Goal: Task Accomplishment & Management: Manage account settings

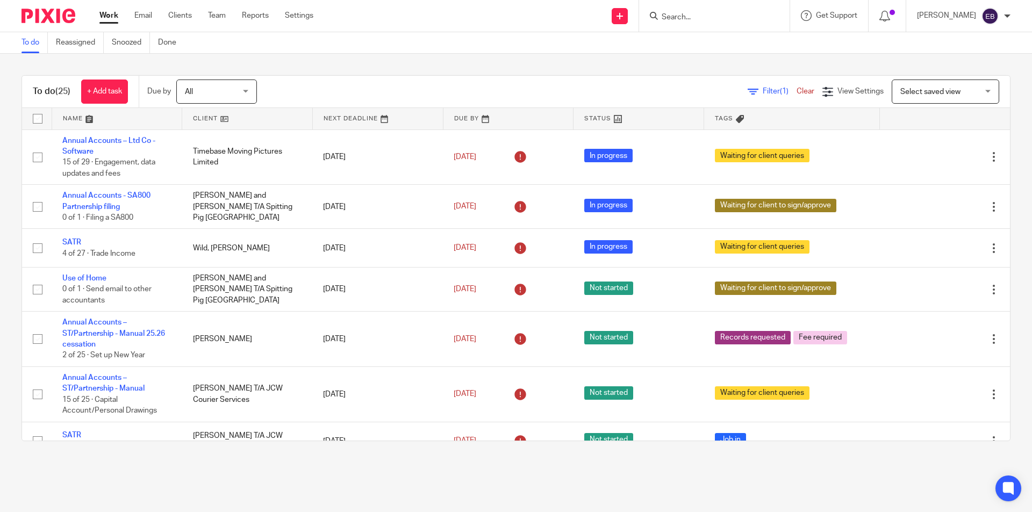
click at [732, 18] on input "Search" at bounding box center [709, 18] width 97 height 10
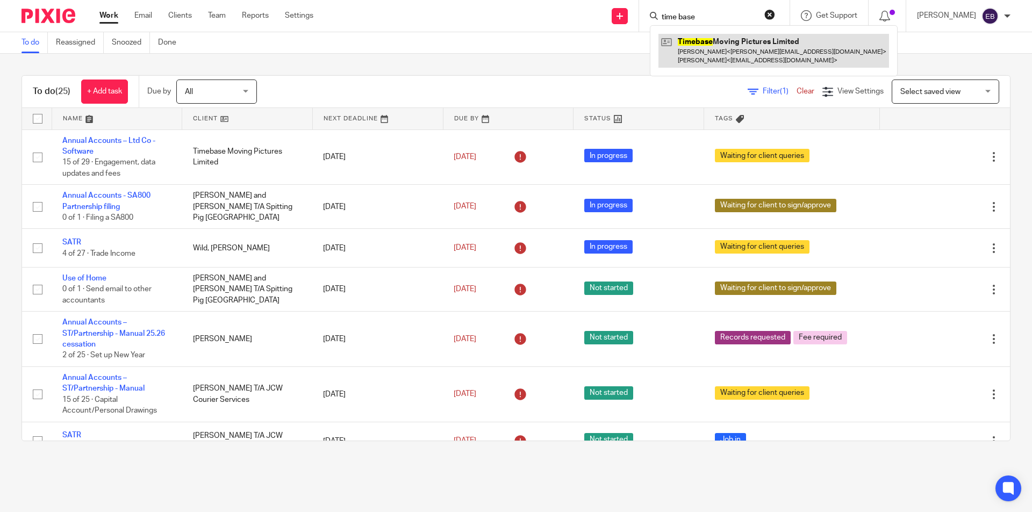
type input "time base"
click at [708, 39] on link at bounding box center [774, 50] width 231 height 33
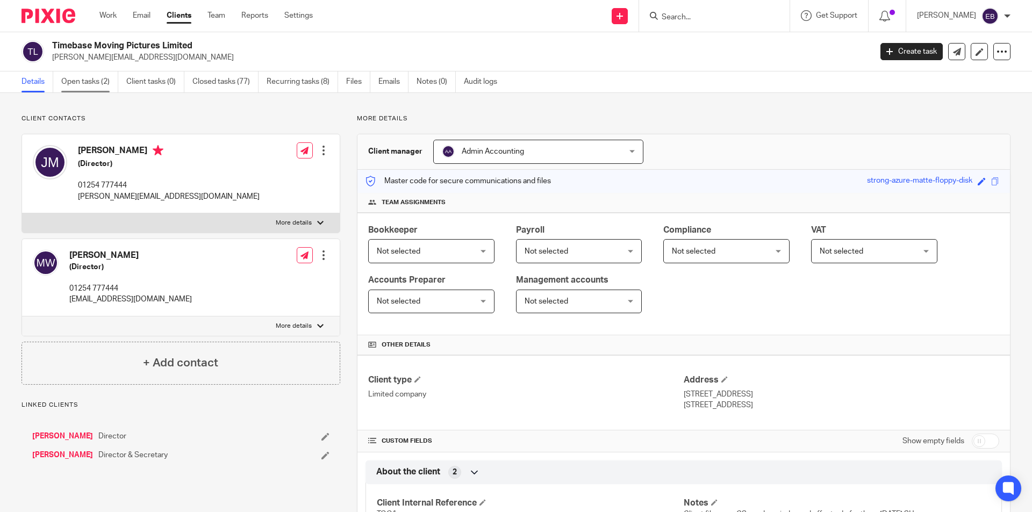
click at [100, 81] on link "Open tasks (2)" at bounding box center [89, 82] width 57 height 21
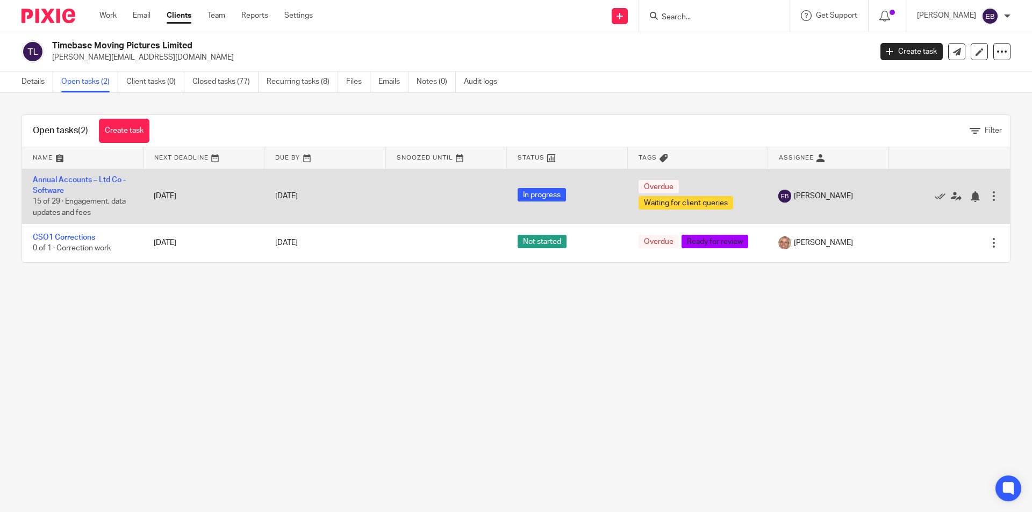
click at [72, 175] on td "Annual Accounts – Ltd Co - Software 15 of 29 · Engagement, data updates and fees" at bounding box center [82, 196] width 121 height 55
click at [68, 180] on link "Annual Accounts – Ltd Co - Software" at bounding box center [79, 185] width 93 height 18
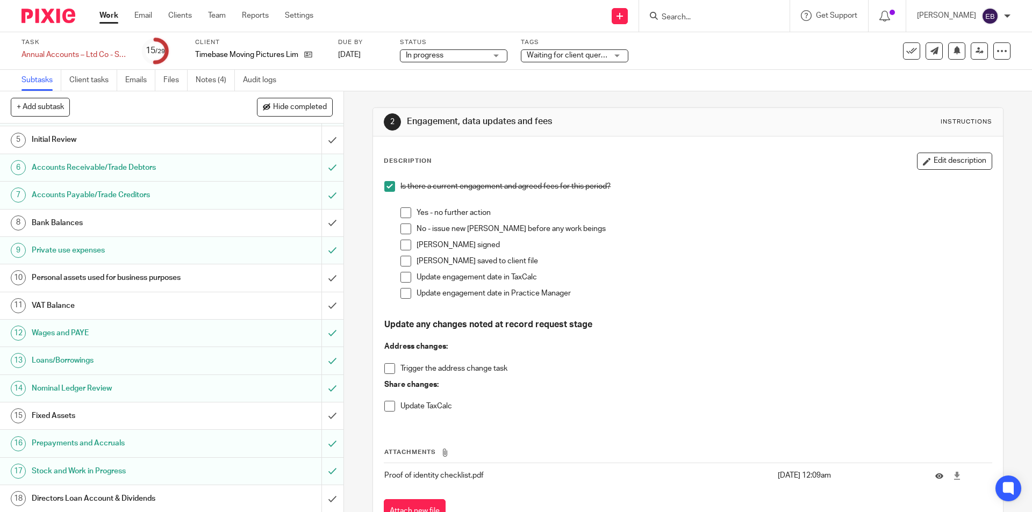
scroll to position [215, 0]
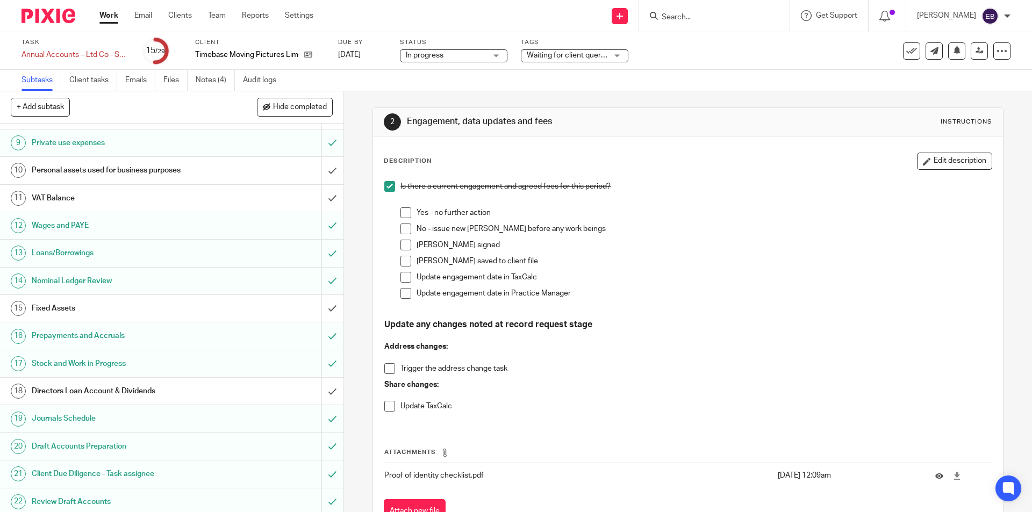
click at [94, 309] on h1 "Fixed Assets" at bounding box center [125, 309] width 186 height 16
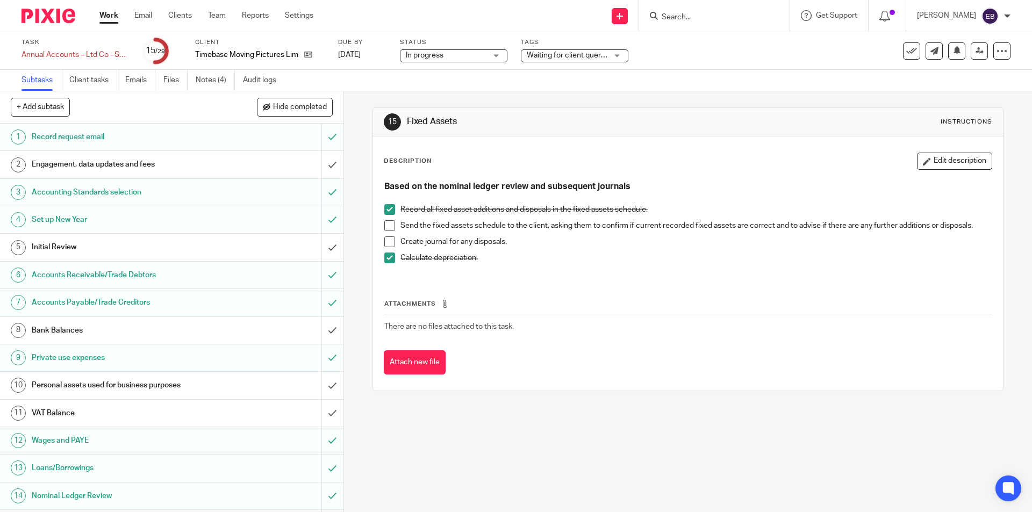
drag, startPoint x: 387, startPoint y: 225, endPoint x: 387, endPoint y: 233, distance: 8.1
click at [386, 225] on span at bounding box center [389, 225] width 11 height 11
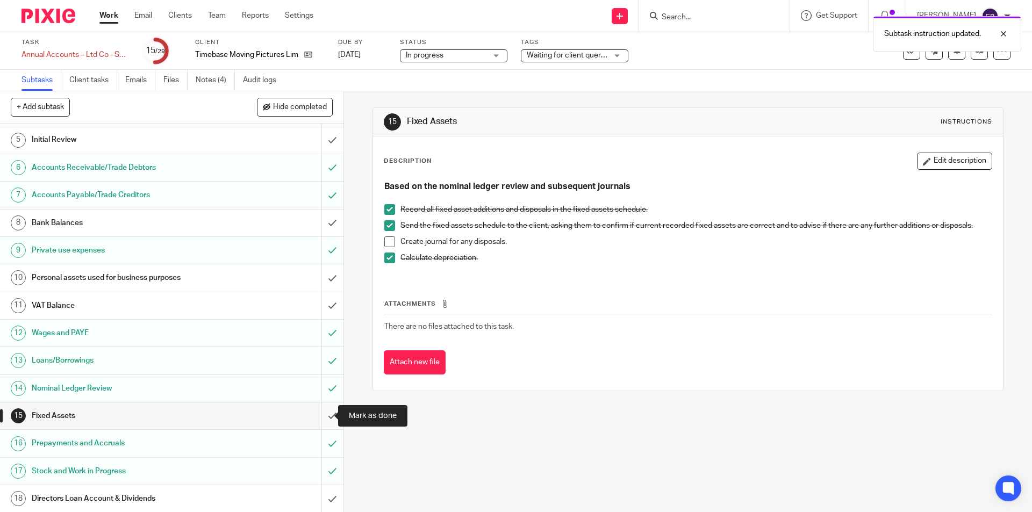
click at [316, 415] on input "submit" at bounding box center [172, 416] width 344 height 27
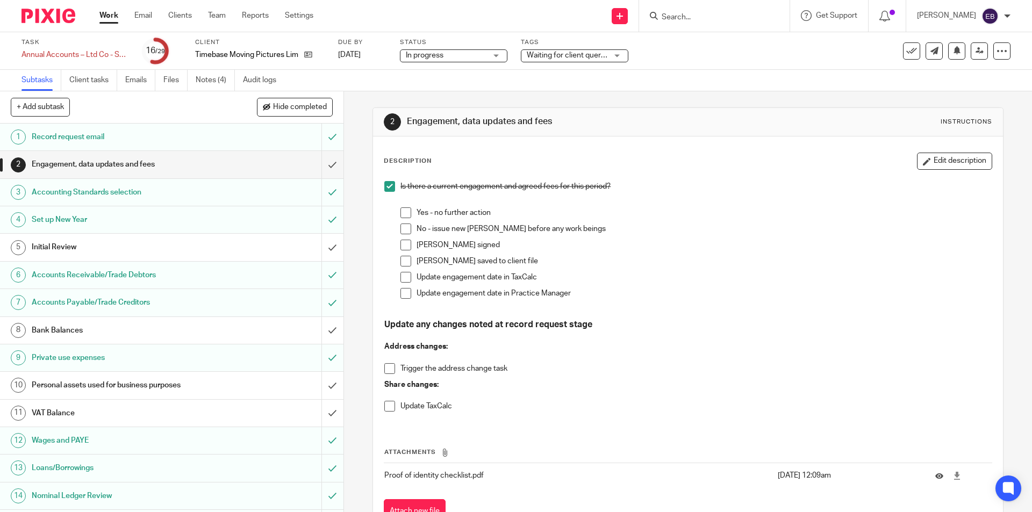
scroll to position [108, 0]
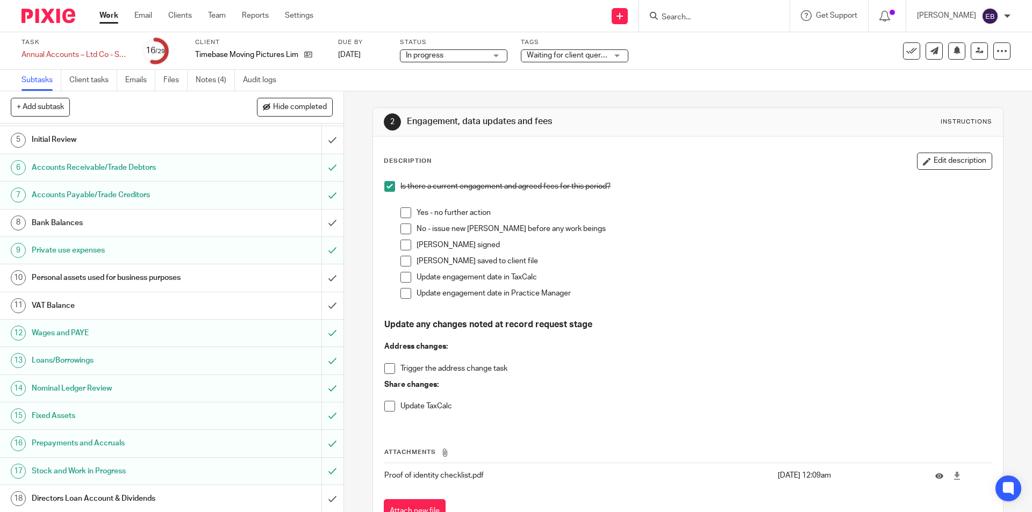
click at [84, 471] on h1 "Stock and Work in Progress" at bounding box center [125, 472] width 186 height 16
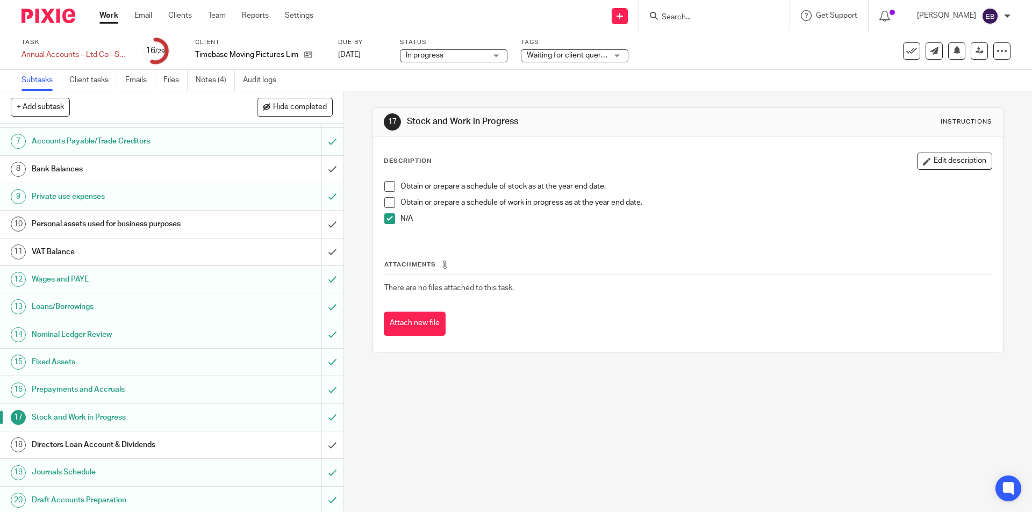
scroll to position [215, 0]
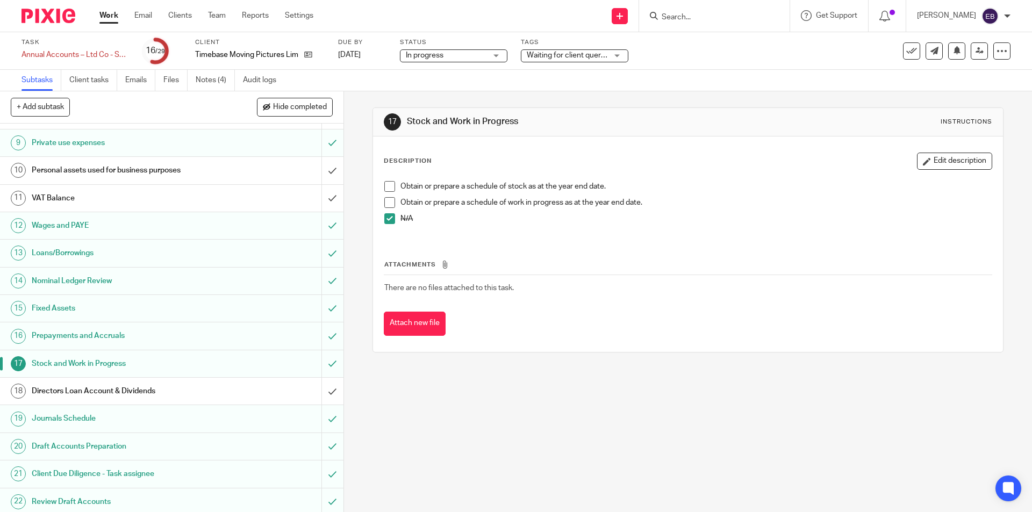
click at [146, 386] on h1 "Directors Loan Account & Dividends" at bounding box center [125, 391] width 186 height 16
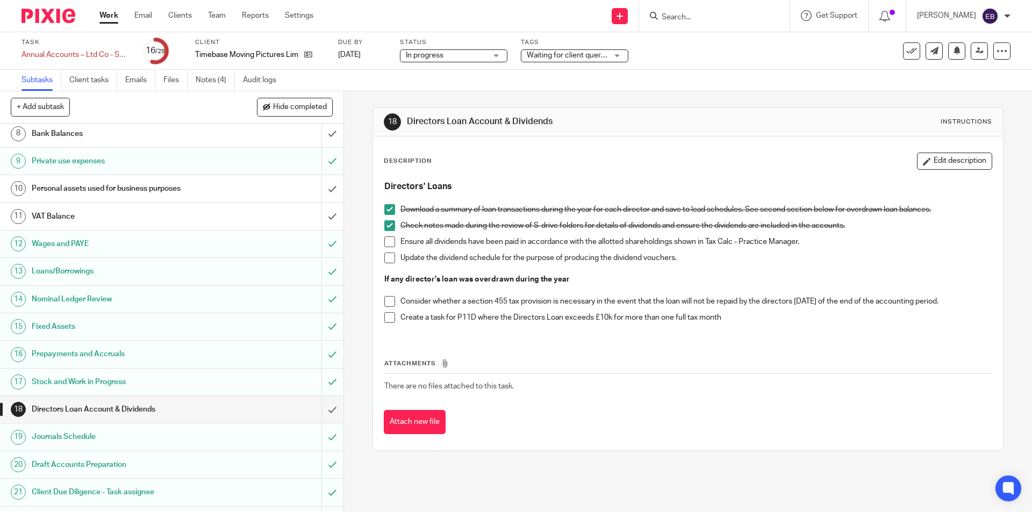
scroll to position [143, 0]
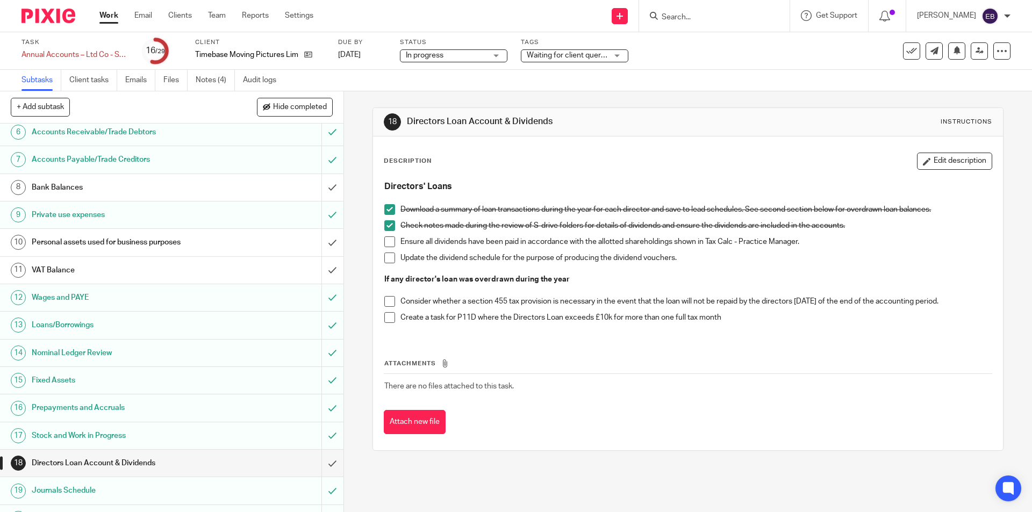
click at [96, 272] on h1 "VAT Balance" at bounding box center [125, 270] width 186 height 16
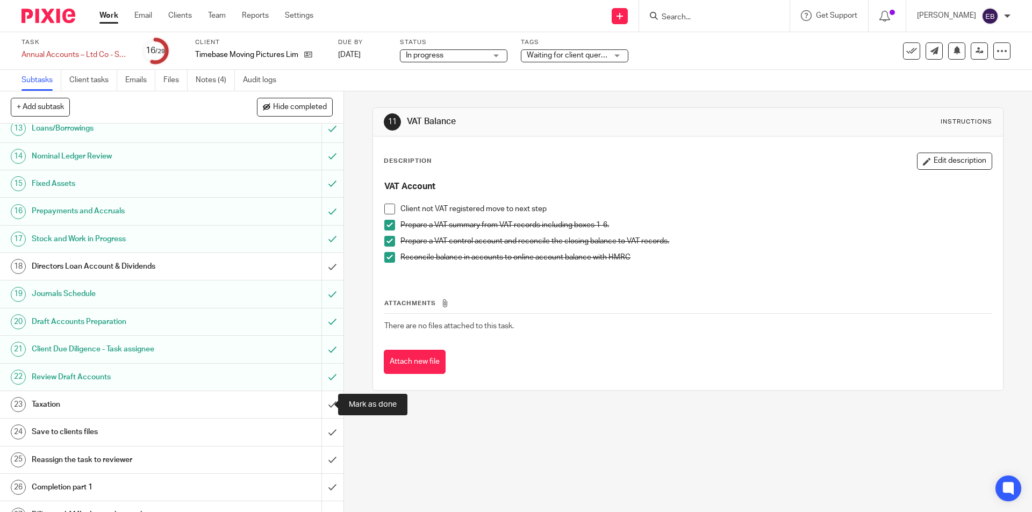
scroll to position [412, 0]
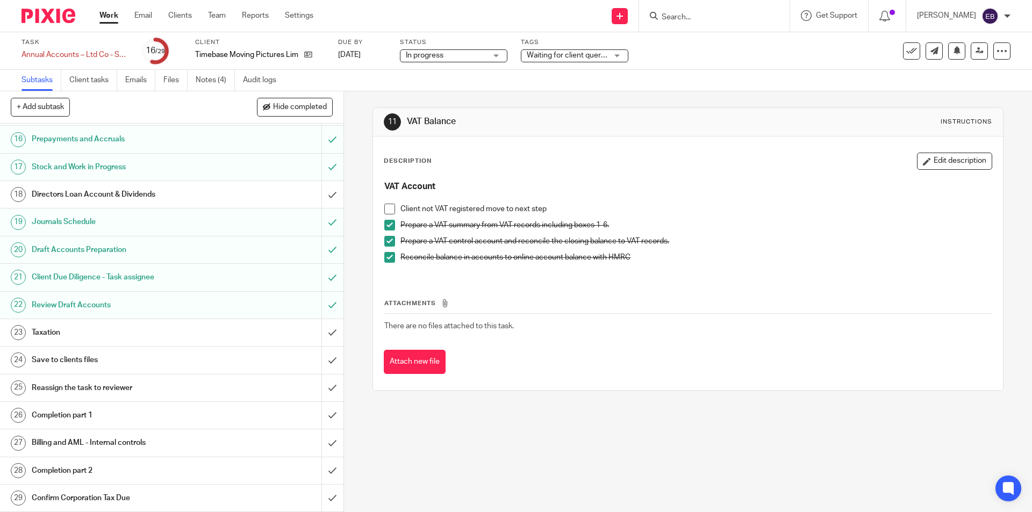
click at [478, 466] on div "11 VAT Balance Instructions Description Edit description VAT Account Client not…" at bounding box center [688, 301] width 688 height 421
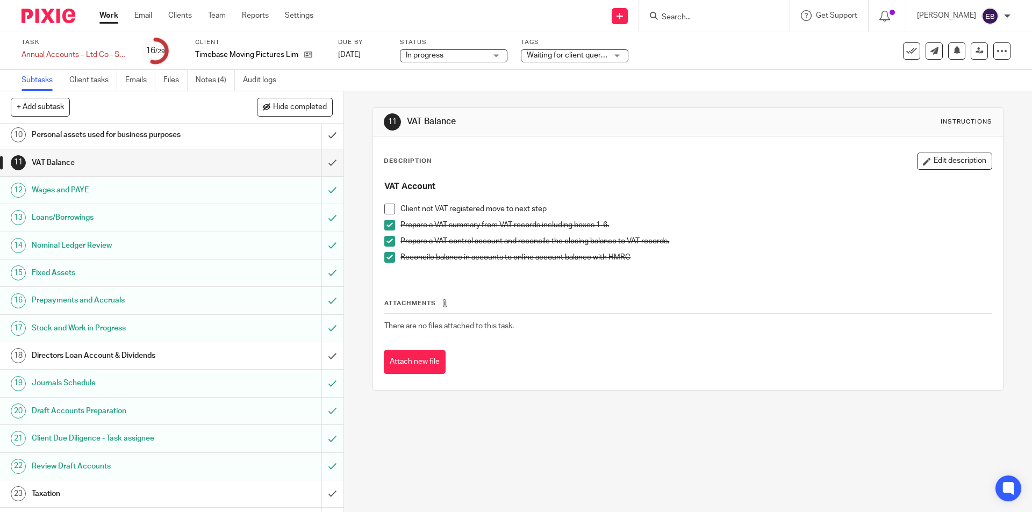
scroll to position [197, 0]
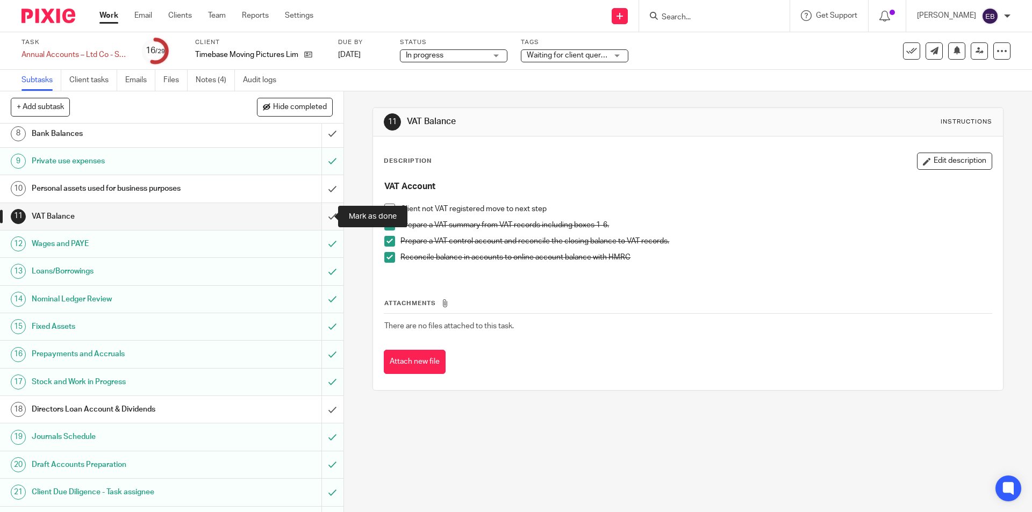
click at [320, 217] on input "submit" at bounding box center [172, 216] width 344 height 27
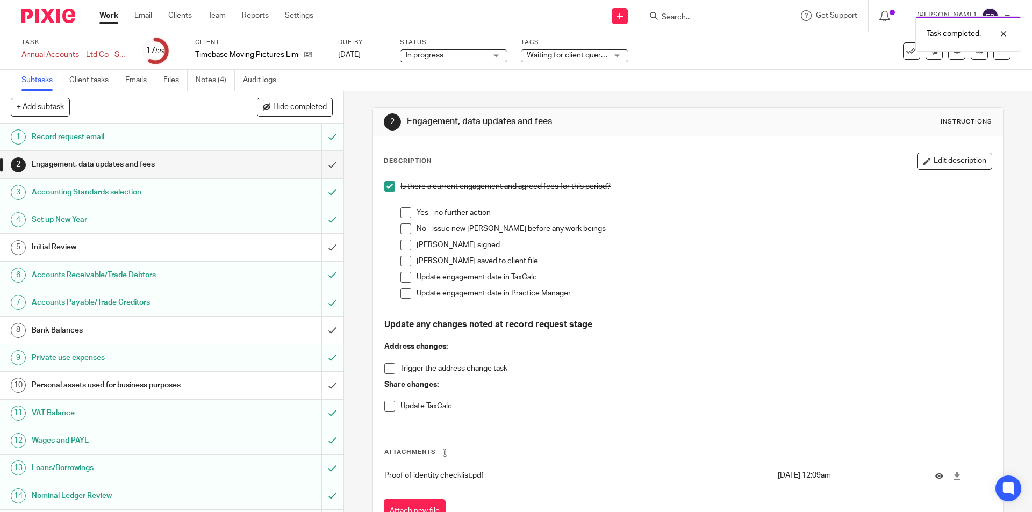
scroll to position [108, 0]
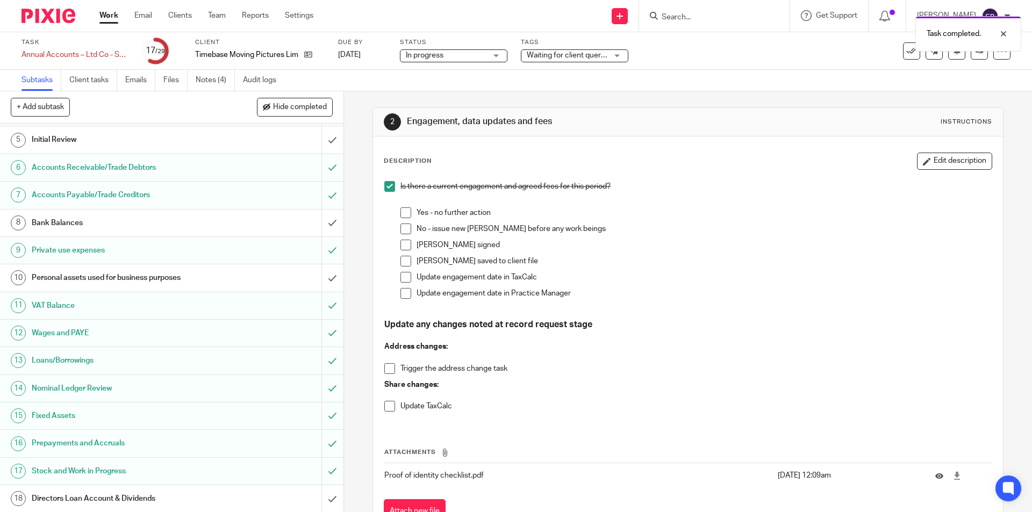
click at [109, 272] on h1 "Personal assets used for business purposes" at bounding box center [125, 278] width 186 height 16
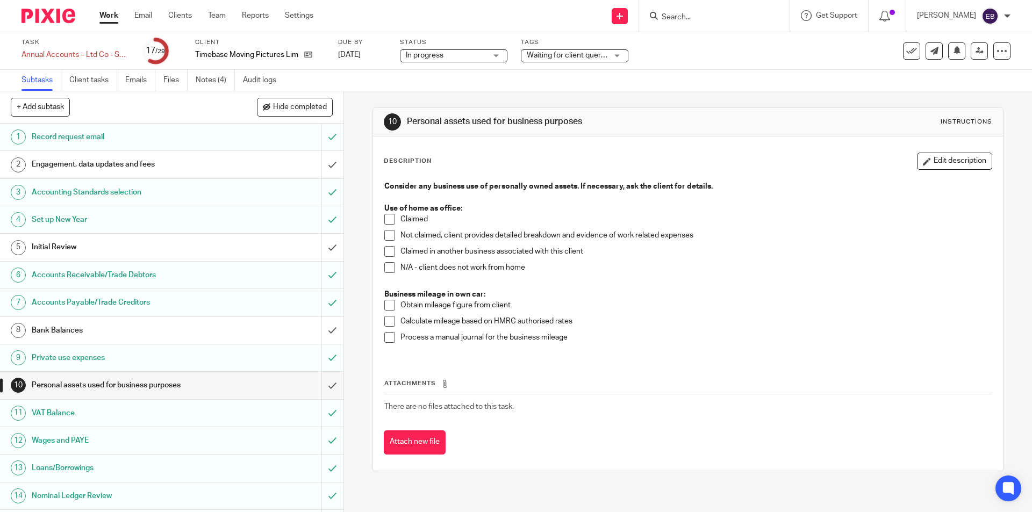
click at [389, 219] on span at bounding box center [389, 219] width 11 height 11
click at [386, 310] on span at bounding box center [389, 305] width 11 height 11
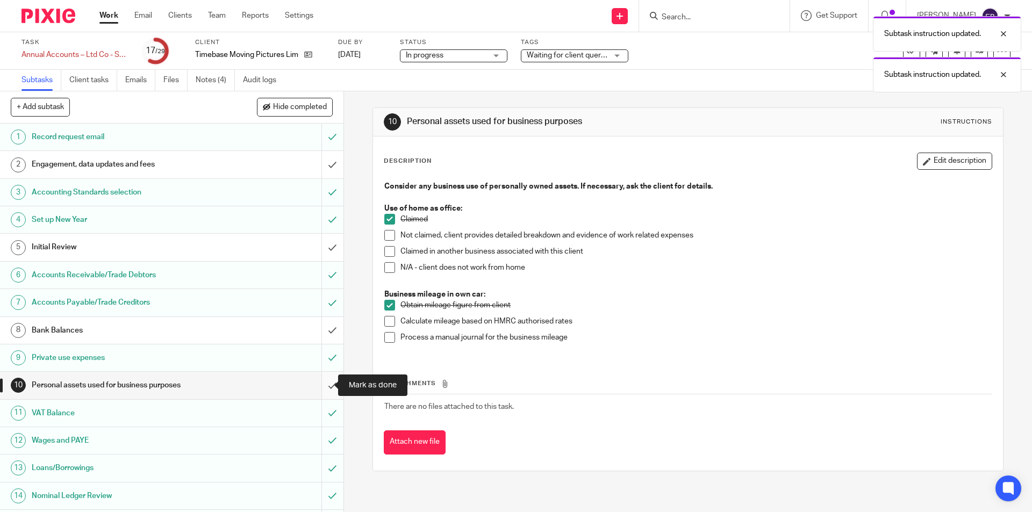
click at [325, 382] on input "submit" at bounding box center [172, 385] width 344 height 27
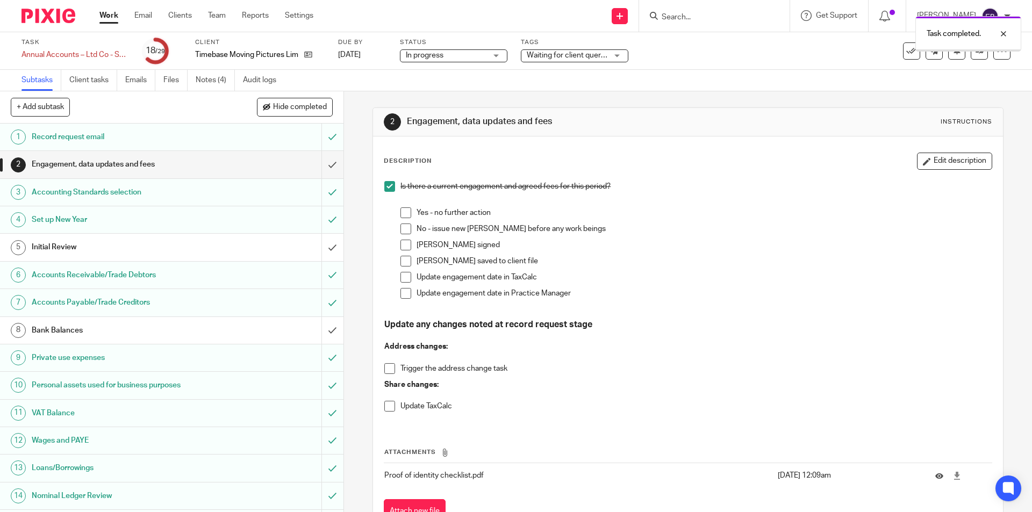
click at [144, 329] on h1 "Bank Balances" at bounding box center [125, 331] width 186 height 16
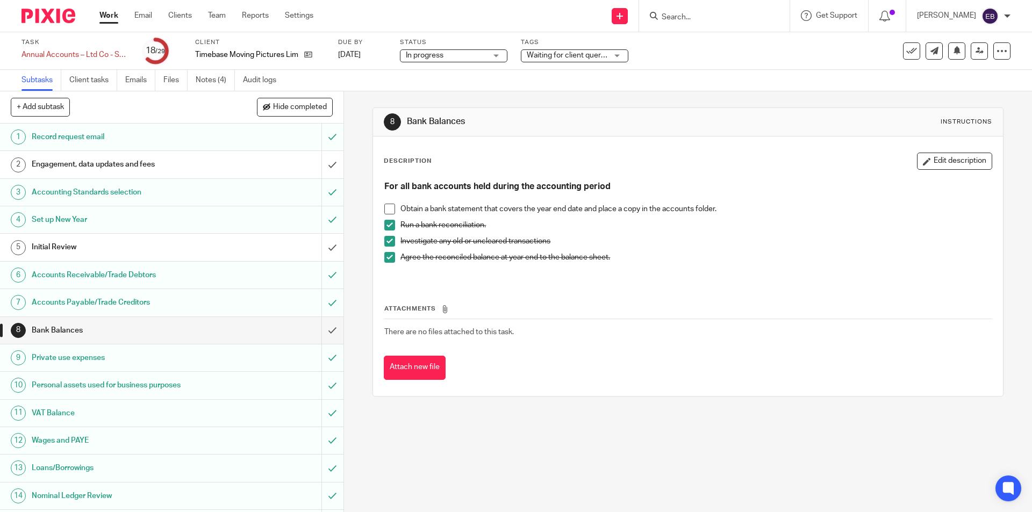
click at [385, 211] on span at bounding box center [389, 209] width 11 height 11
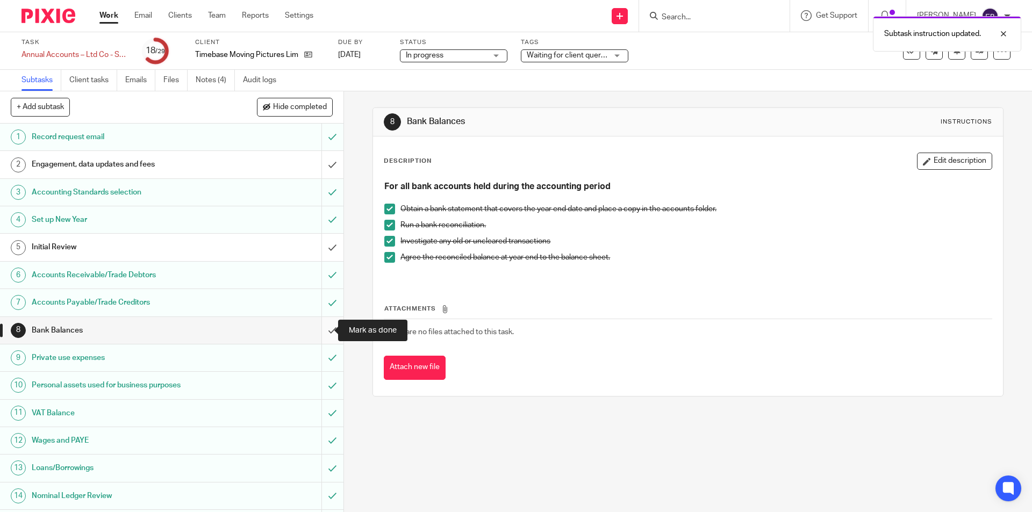
click at [320, 335] on input "submit" at bounding box center [172, 330] width 344 height 27
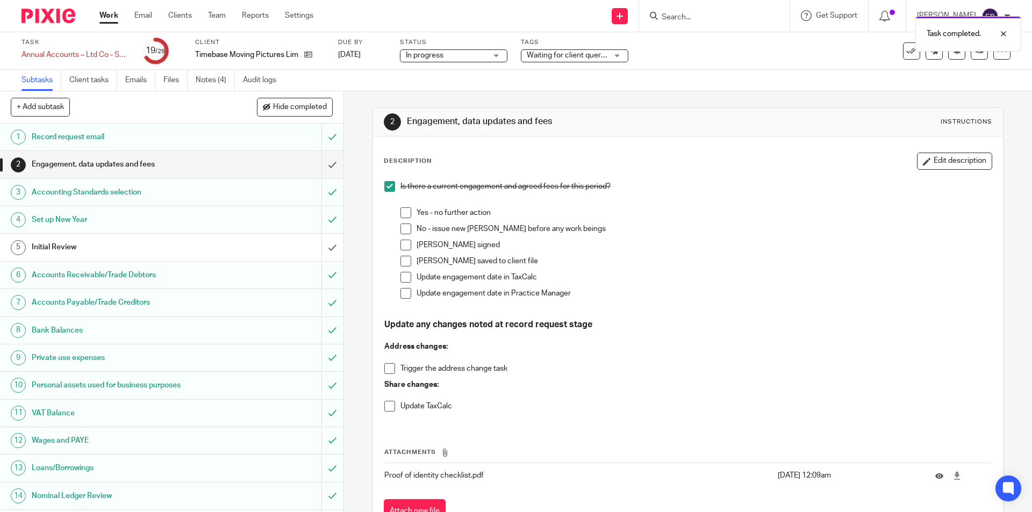
click at [253, 254] on div "Initial Review" at bounding box center [171, 247] width 279 height 16
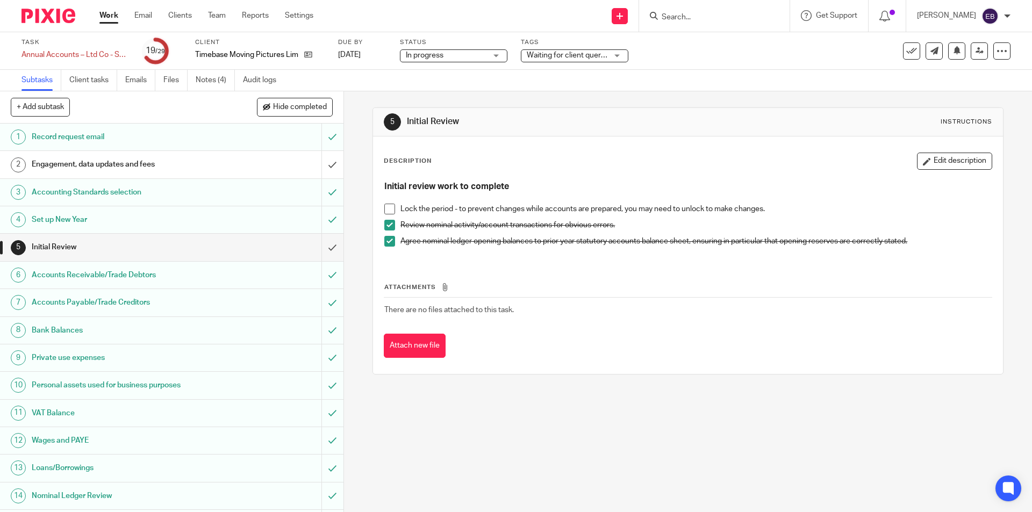
click at [384, 209] on span at bounding box center [389, 209] width 11 height 11
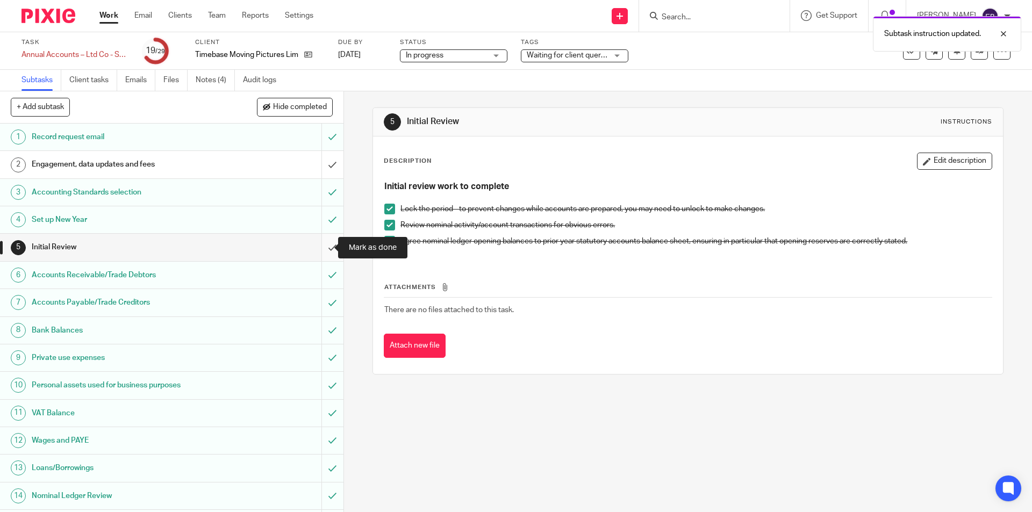
click at [318, 253] on input "submit" at bounding box center [172, 247] width 344 height 27
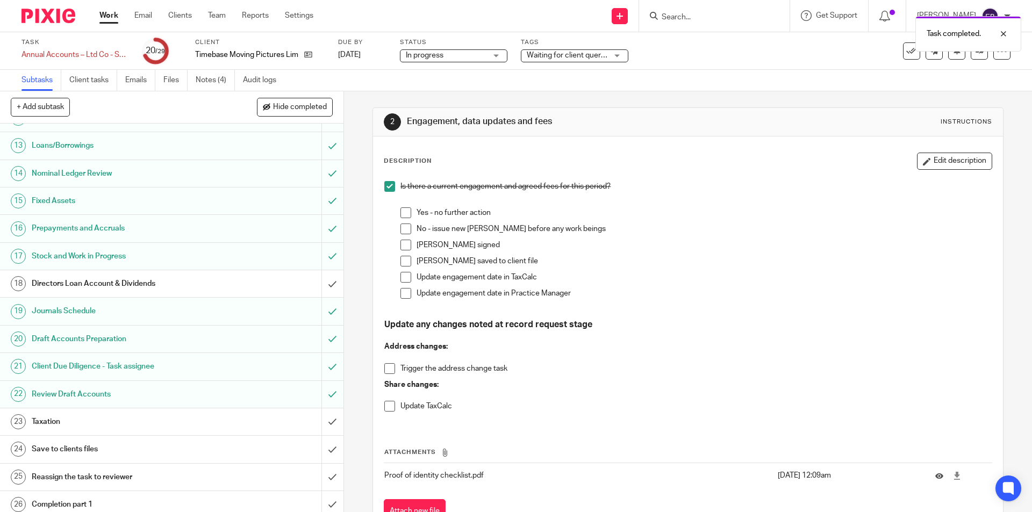
scroll to position [412, 0]
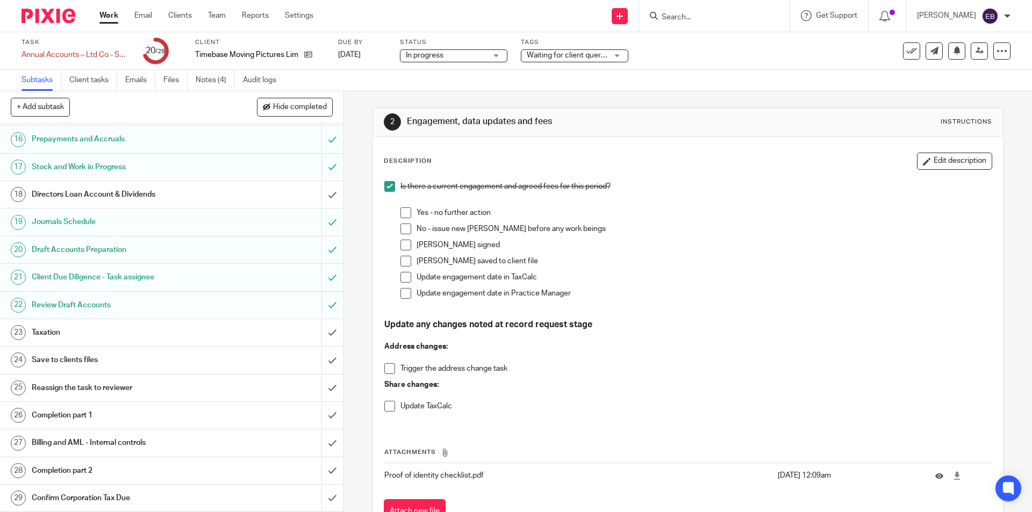
click at [673, 10] on form at bounding box center [718, 15] width 115 height 13
click at [689, 20] on input "Search" at bounding box center [709, 18] width 97 height 10
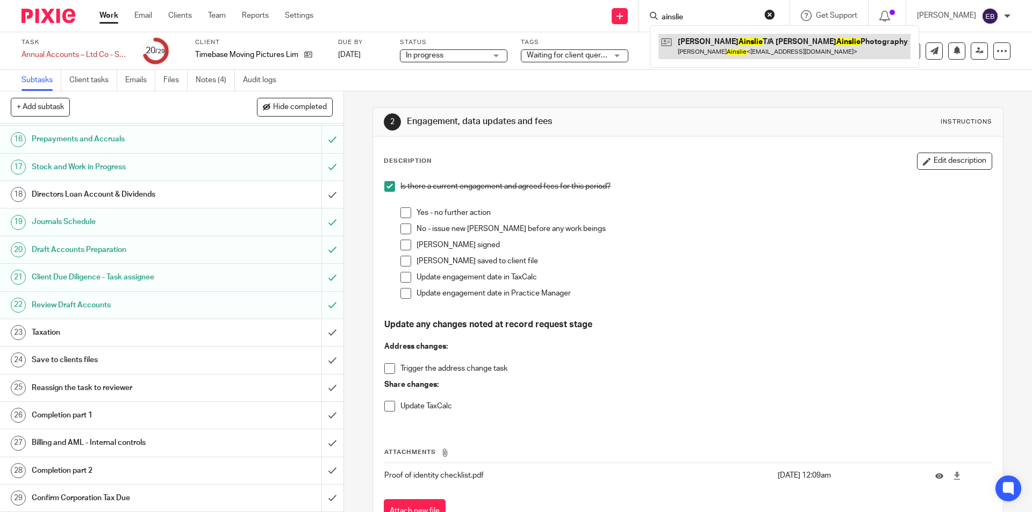
type input "ainslie"
click at [700, 40] on link at bounding box center [785, 46] width 252 height 25
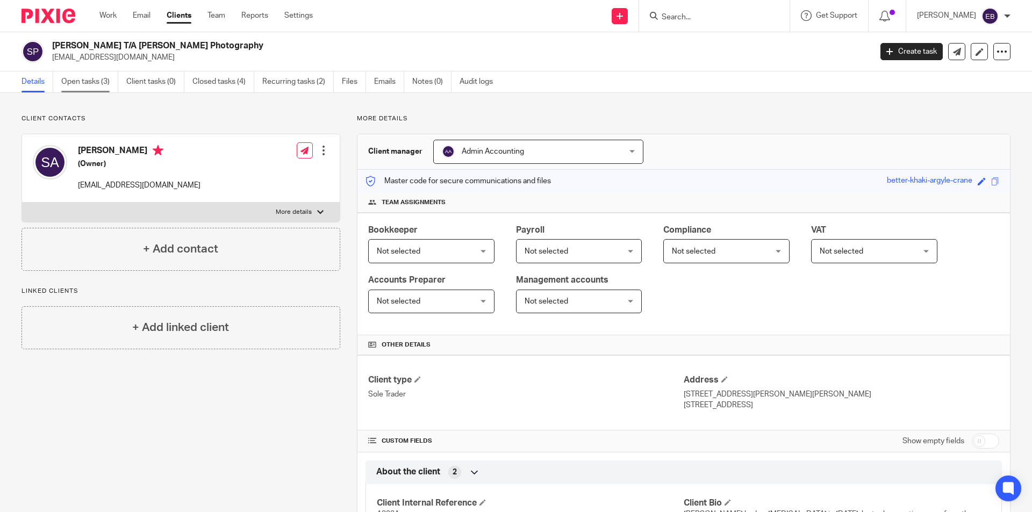
click at [113, 81] on link "Open tasks (3)" at bounding box center [89, 82] width 57 height 21
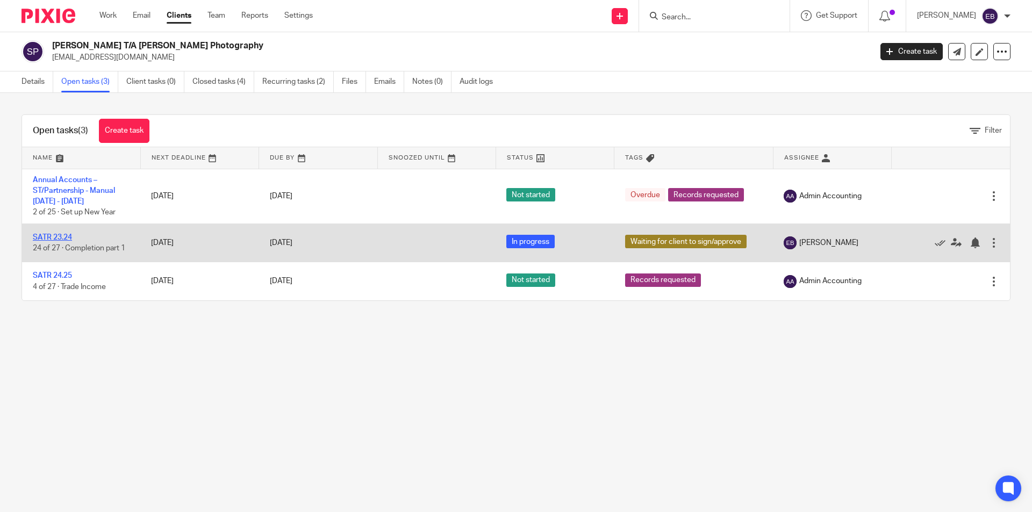
click at [56, 236] on link "SATR 23.24" at bounding box center [52, 238] width 39 height 8
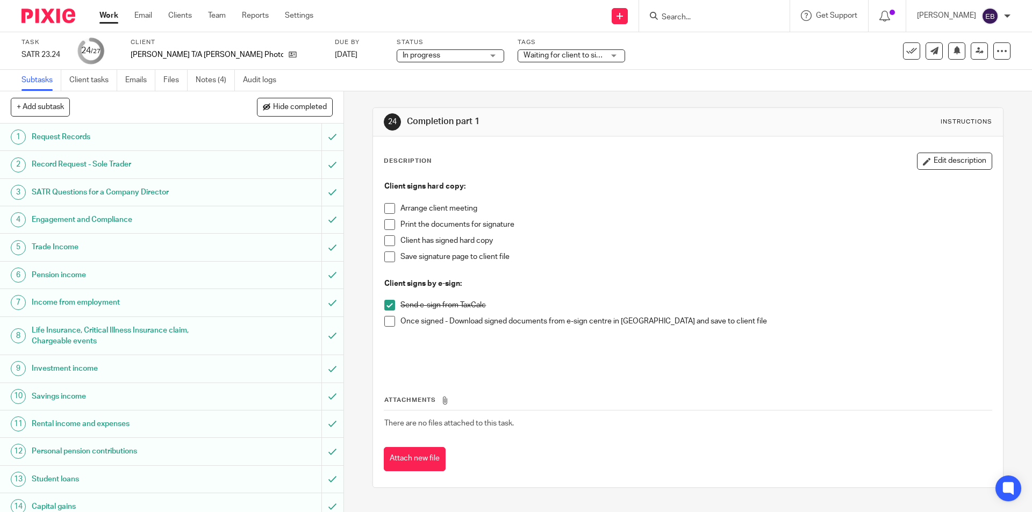
click at [385, 324] on span at bounding box center [389, 321] width 11 height 11
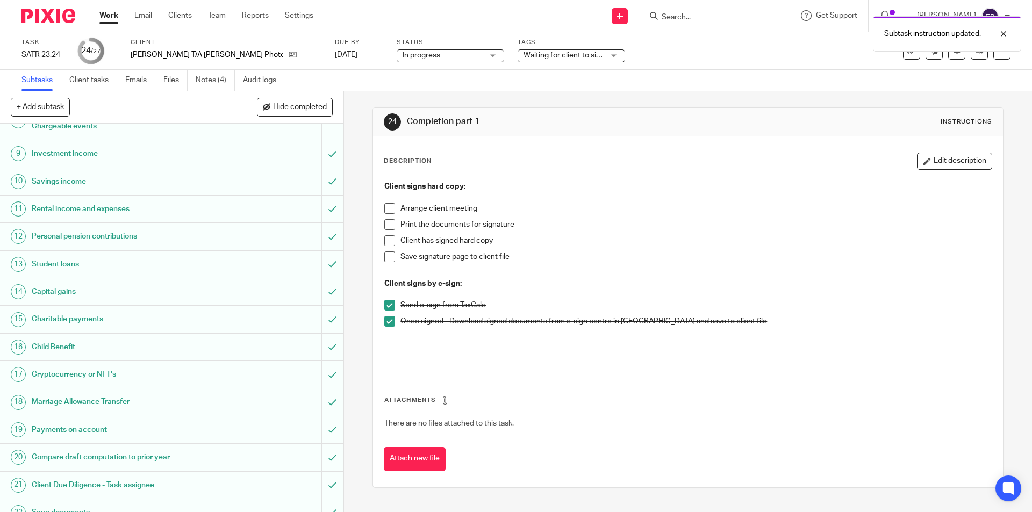
scroll to position [368, 0]
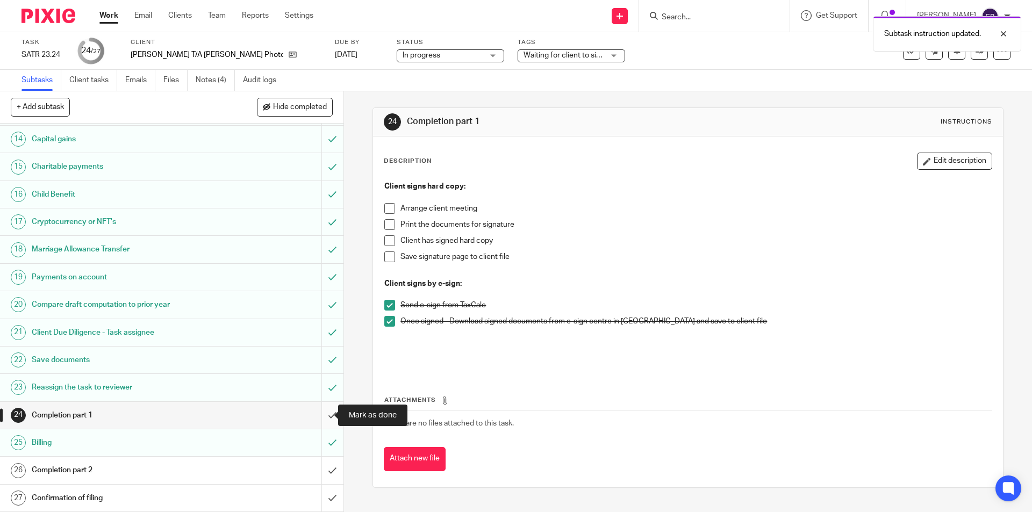
click at [326, 412] on input "submit" at bounding box center [172, 415] width 344 height 27
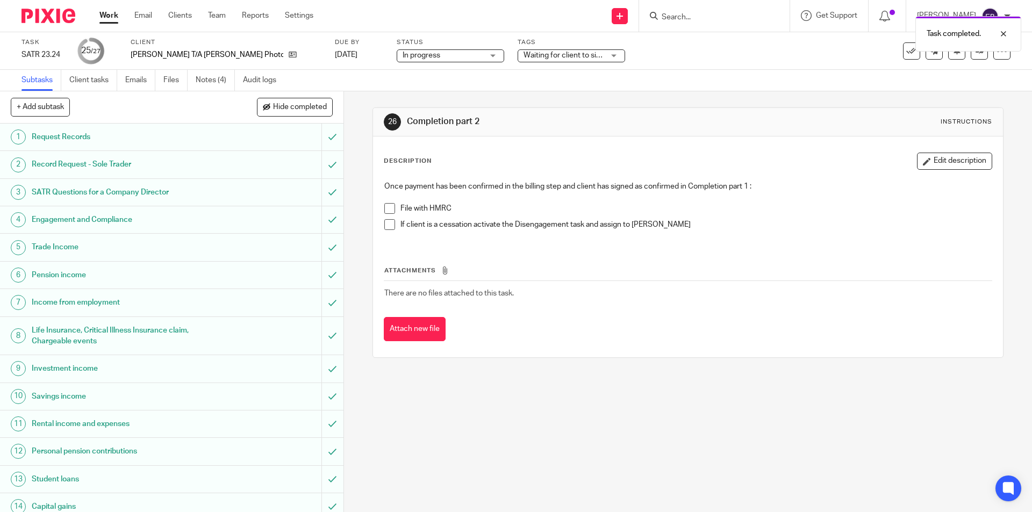
click at [384, 213] on span at bounding box center [389, 208] width 11 height 11
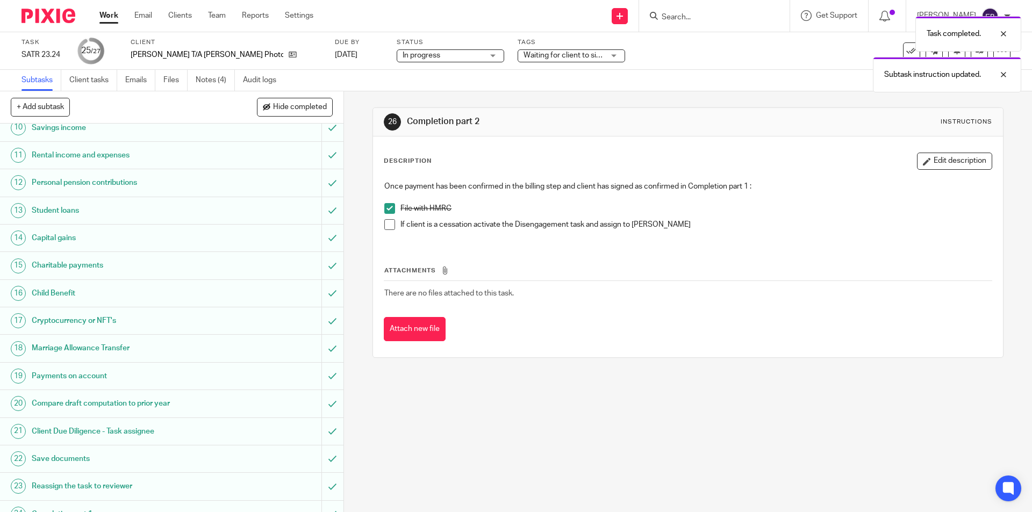
scroll to position [368, 0]
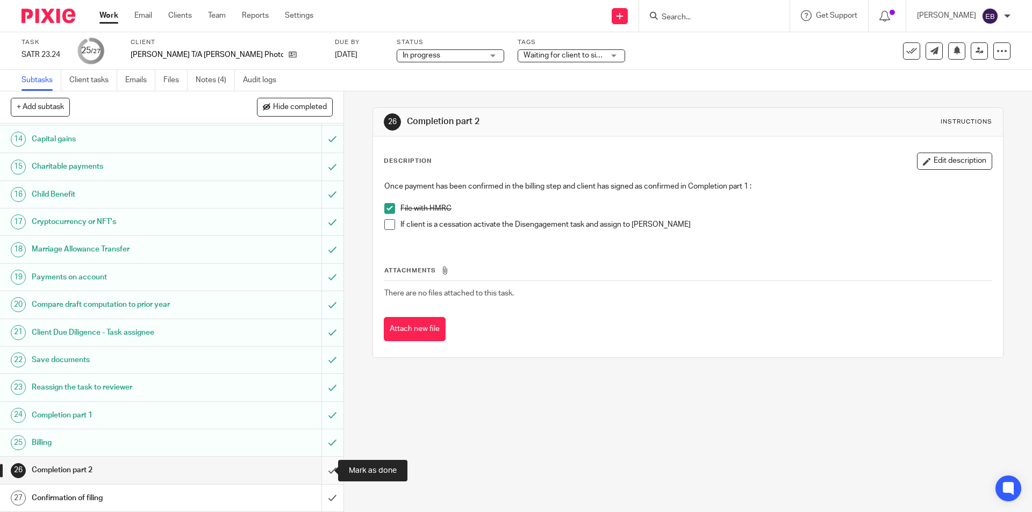
click at [318, 472] on input "submit" at bounding box center [172, 470] width 344 height 27
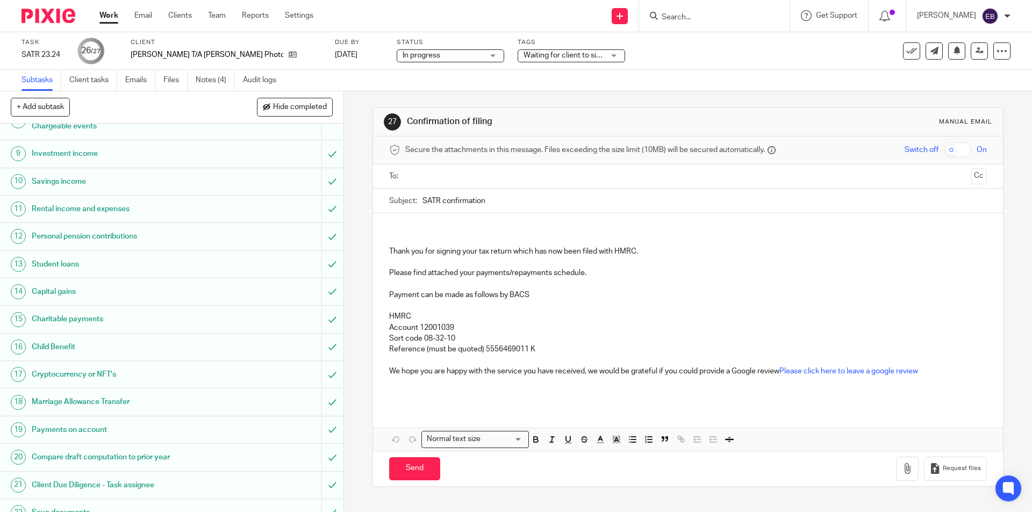
scroll to position [368, 0]
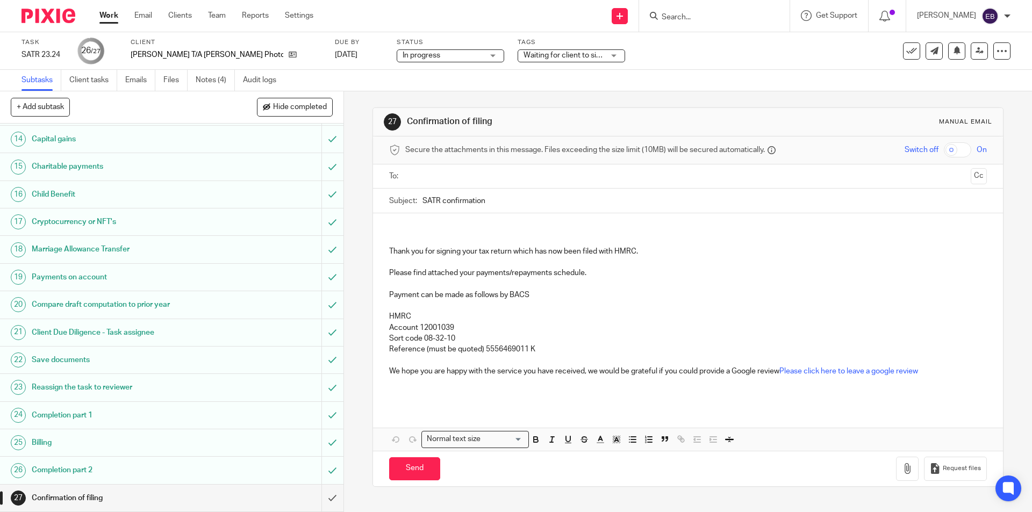
click at [419, 175] on input "text" at bounding box center [687, 176] width 557 height 12
click at [528, 174] on span at bounding box center [531, 177] width 7 height 7
click at [467, 178] on input "text" at bounding box center [687, 176] width 557 height 12
click at [458, 226] on div "Thank you for signing your tax return which has now been filed with HMRC. Pleas…" at bounding box center [688, 312] width 630 height 193
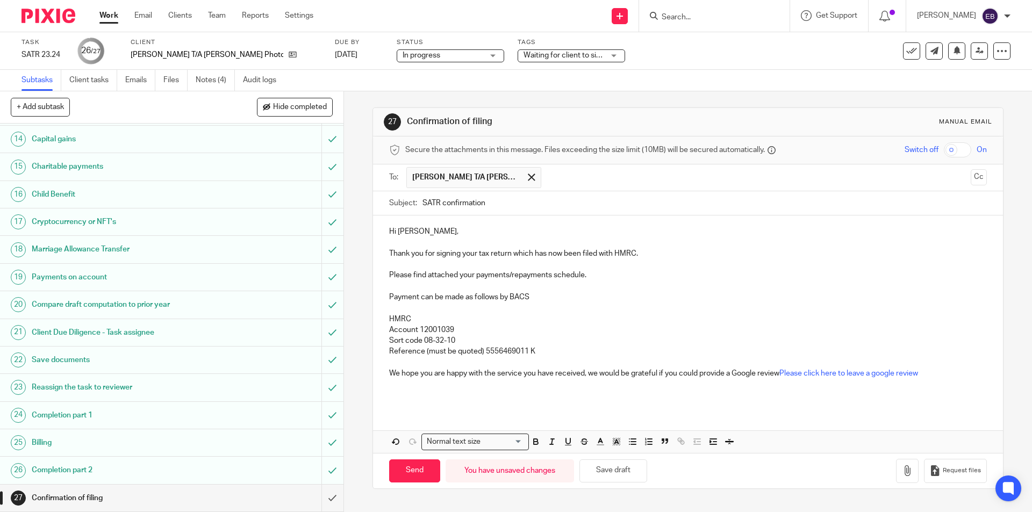
click at [525, 354] on p "Reference (must be quoted) 5556469011 K" at bounding box center [687, 351] width 597 height 11
click at [902, 471] on icon "button" at bounding box center [907, 471] width 11 height 11
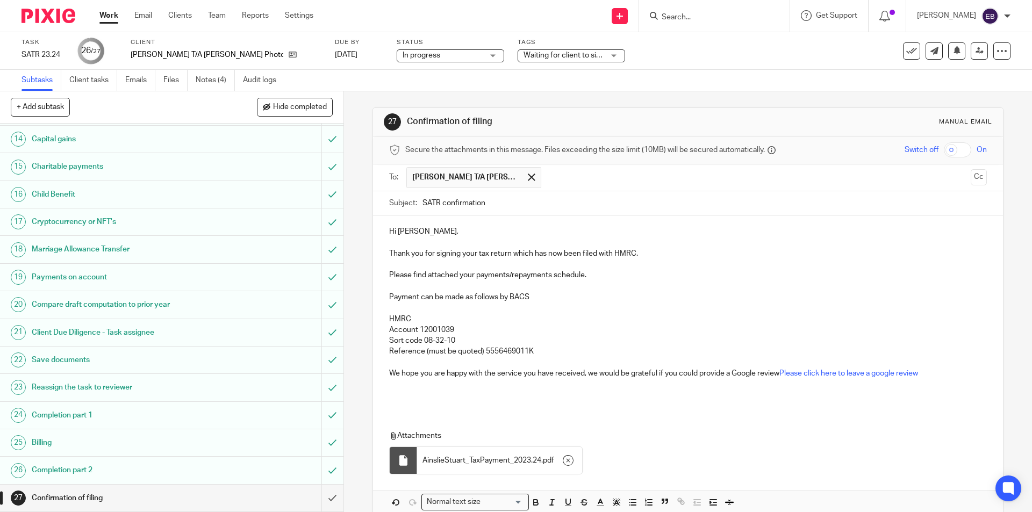
scroll to position [53, 0]
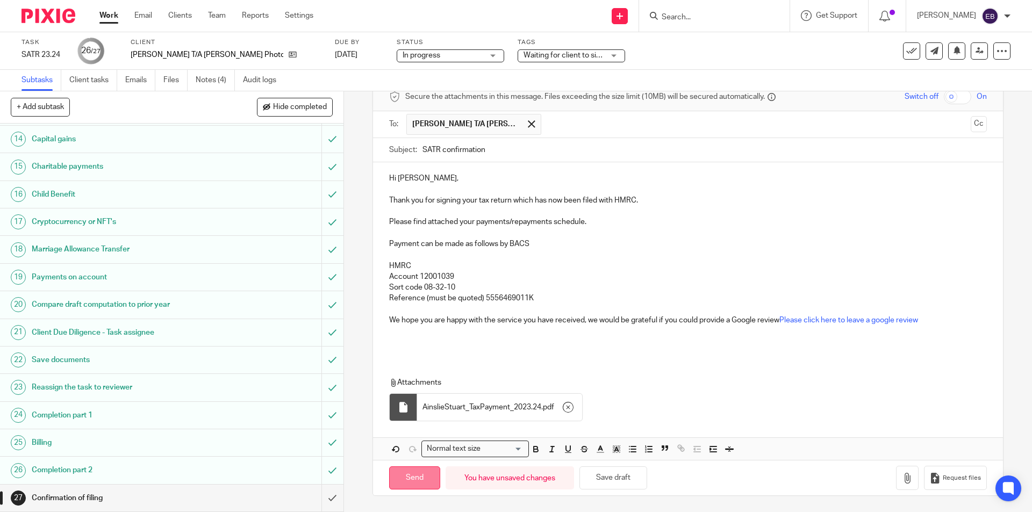
click at [403, 482] on input "Send" at bounding box center [414, 478] width 51 height 23
type input "Sent"
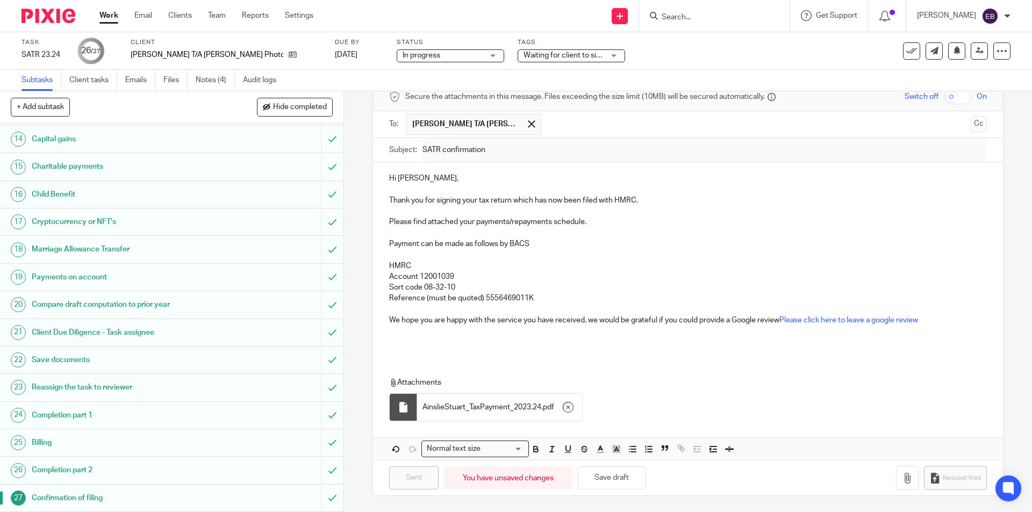
scroll to position [0, 0]
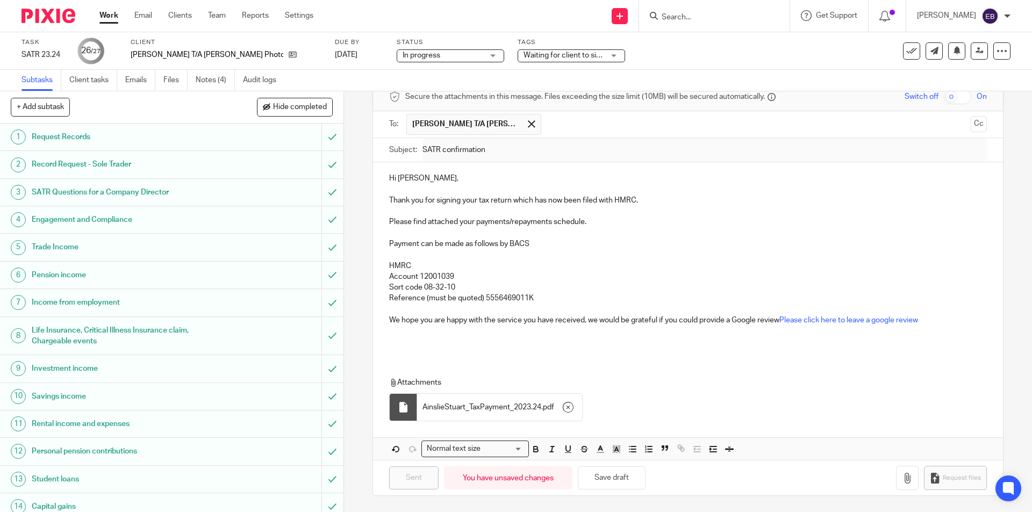
click at [106, 20] on link "Work" at bounding box center [108, 15] width 19 height 11
